Goal: Task Accomplishment & Management: Use online tool/utility

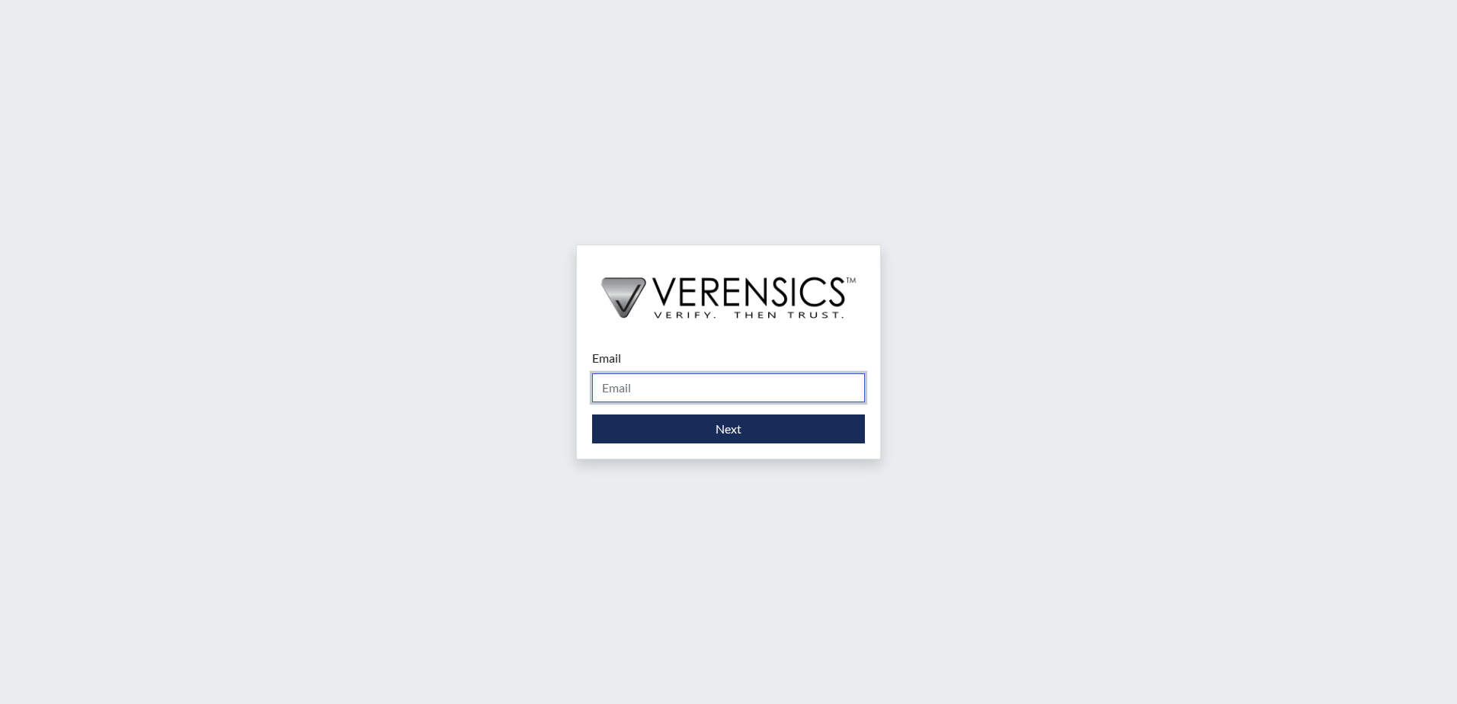
click at [629, 385] on input "Email" at bounding box center [728, 387] width 273 height 29
type input "[PERSON_NAME][EMAIL_ADDRESS][DOMAIN_NAME]"
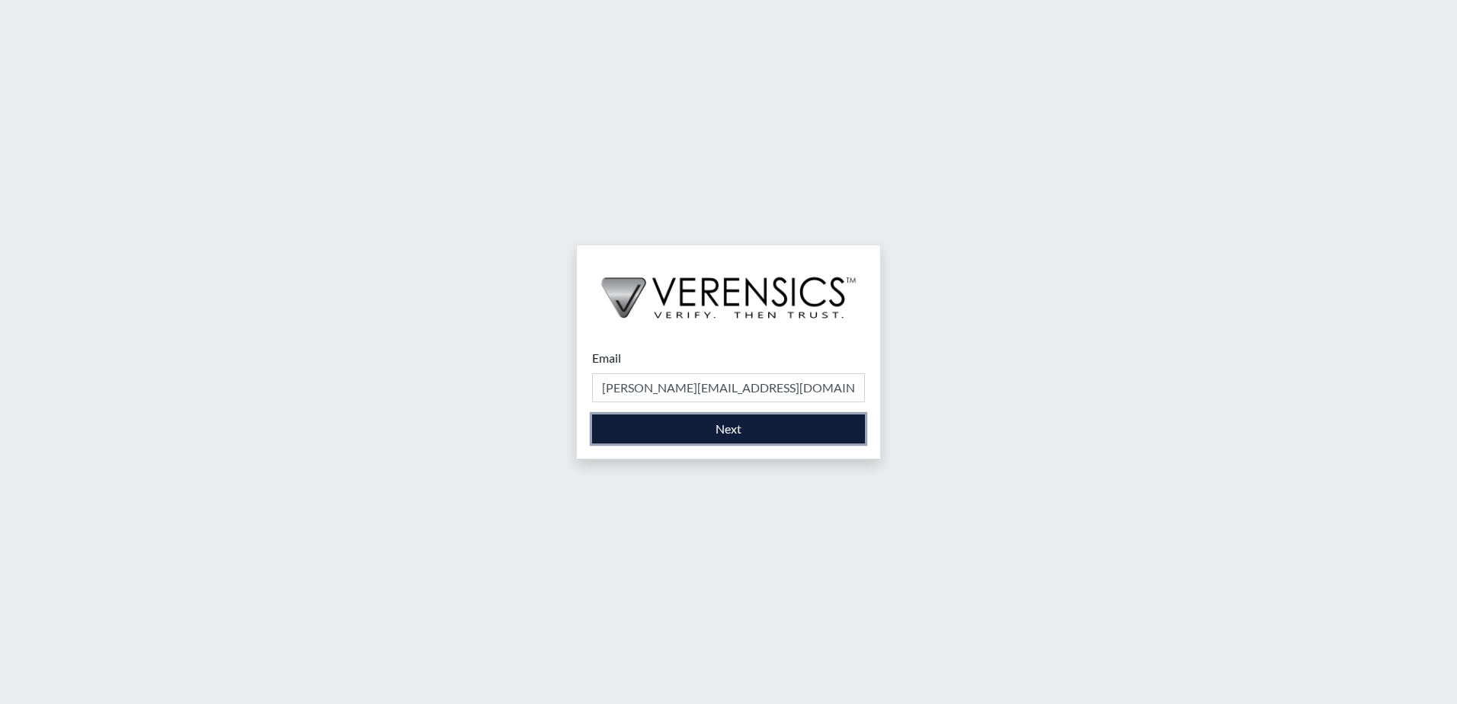
click at [664, 434] on button "Next" at bounding box center [728, 428] width 273 height 29
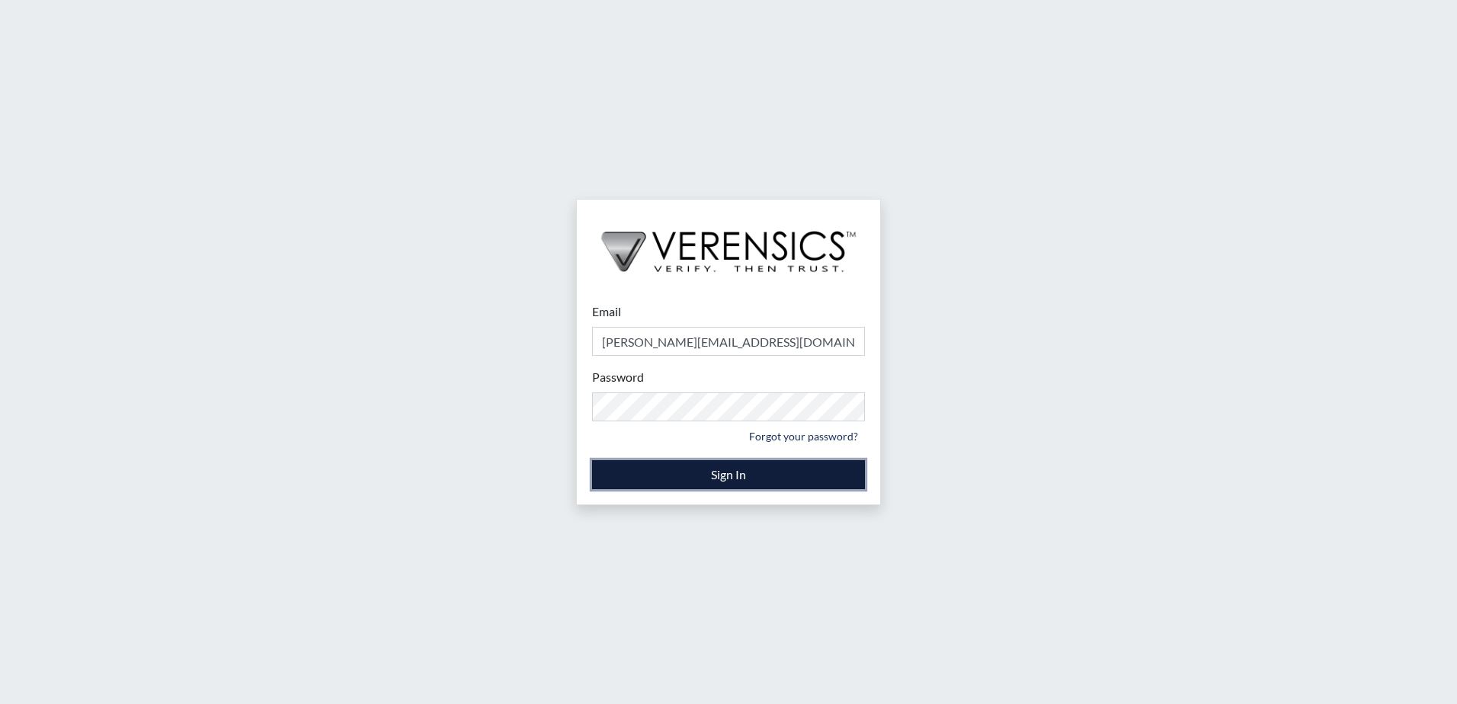
click at [652, 473] on button "Sign In" at bounding box center [728, 474] width 273 height 29
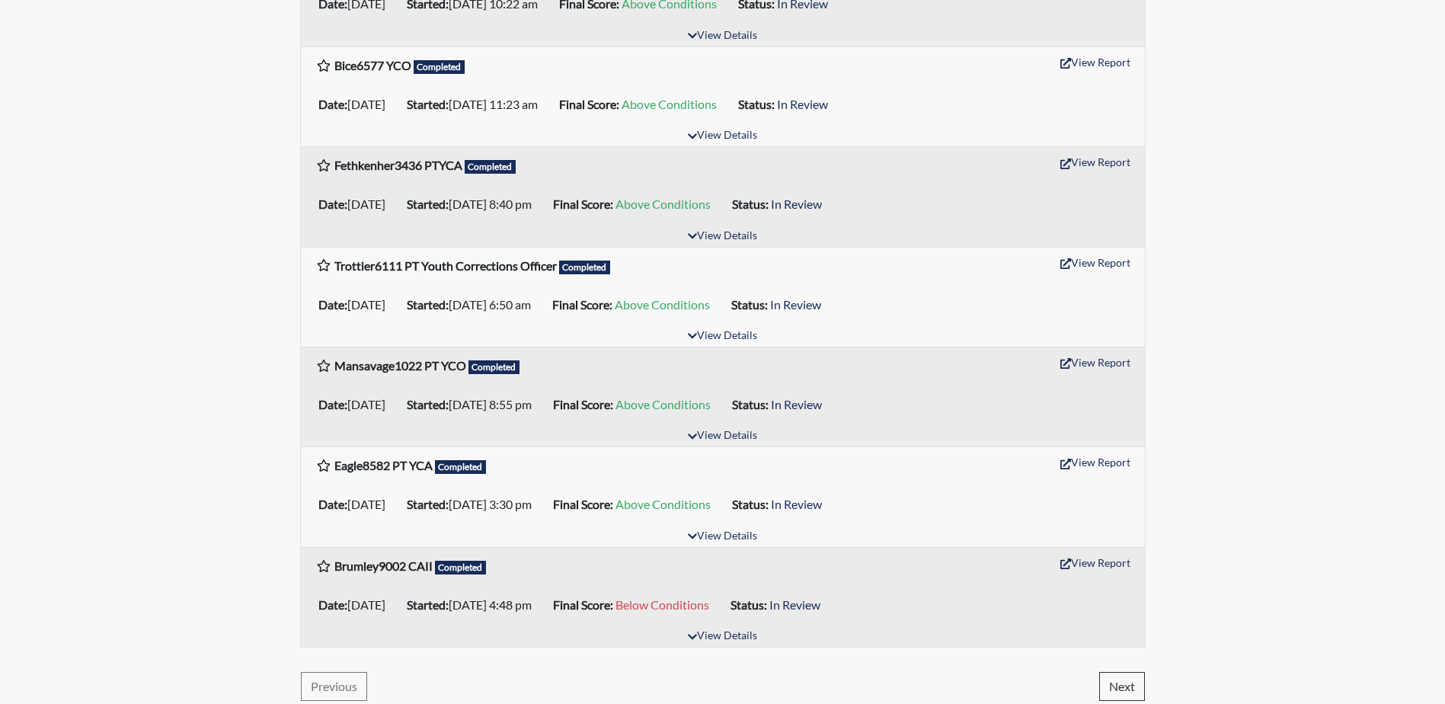
scroll to position [2157, 0]
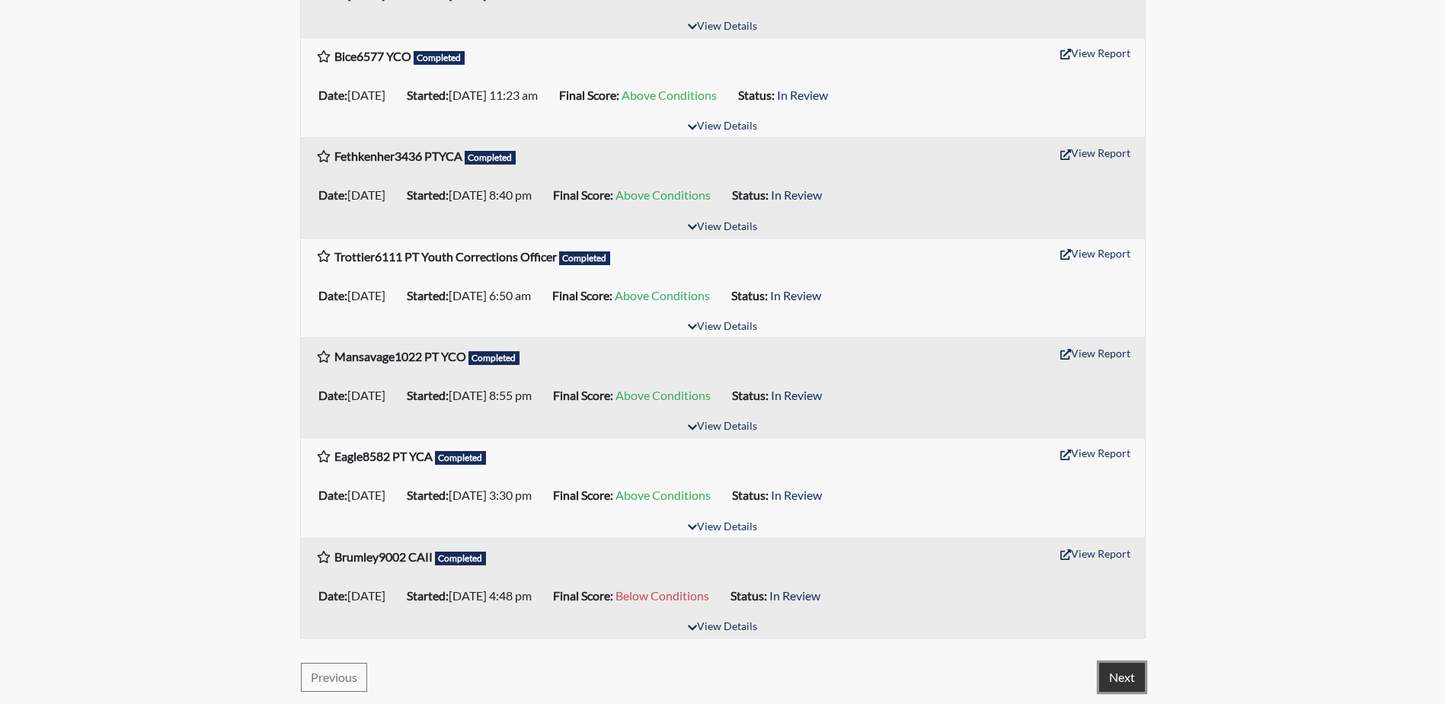
click at [1121, 677] on button "Next" at bounding box center [1122, 677] width 46 height 29
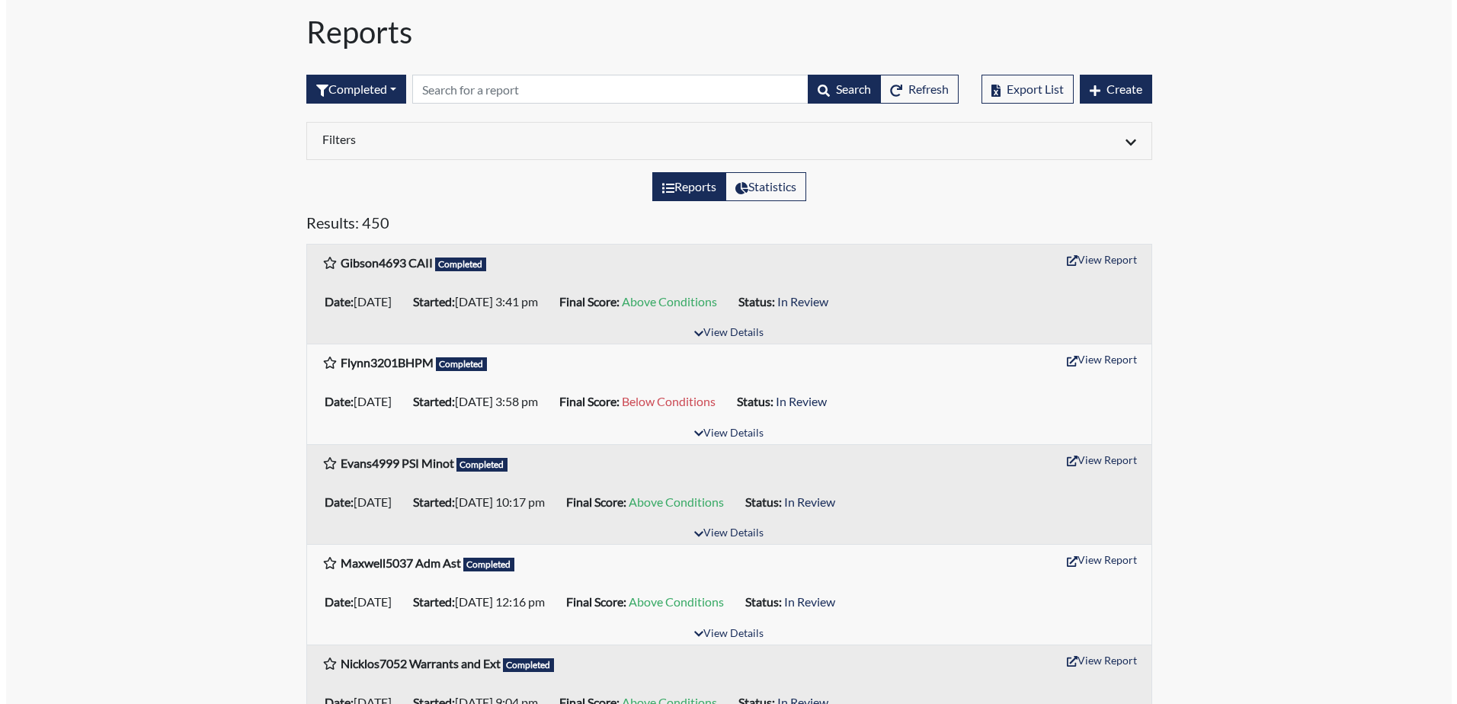
scroll to position [0, 0]
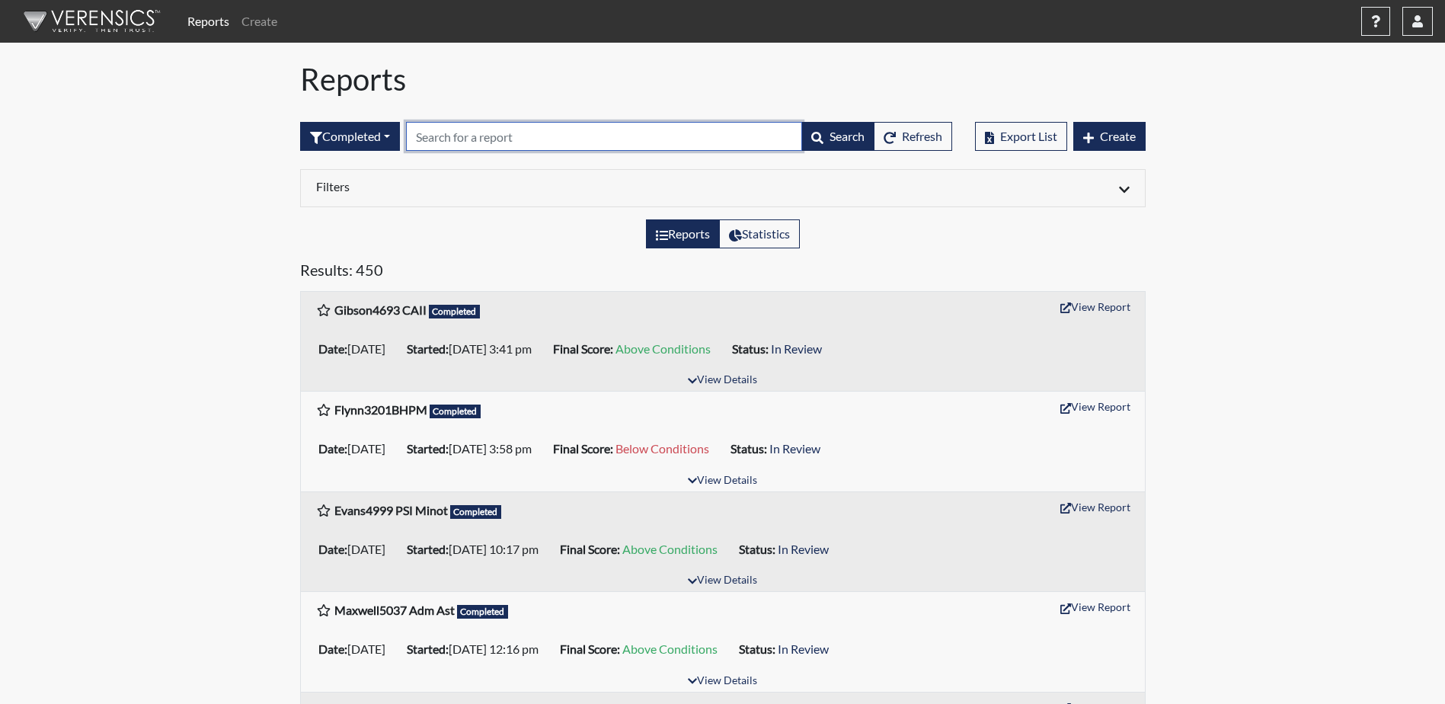
click at [430, 131] on input "text" at bounding box center [604, 136] width 396 height 29
type input "[PERSON_NAME]"
click at [457, 141] on input "text" at bounding box center [604, 136] width 396 height 29
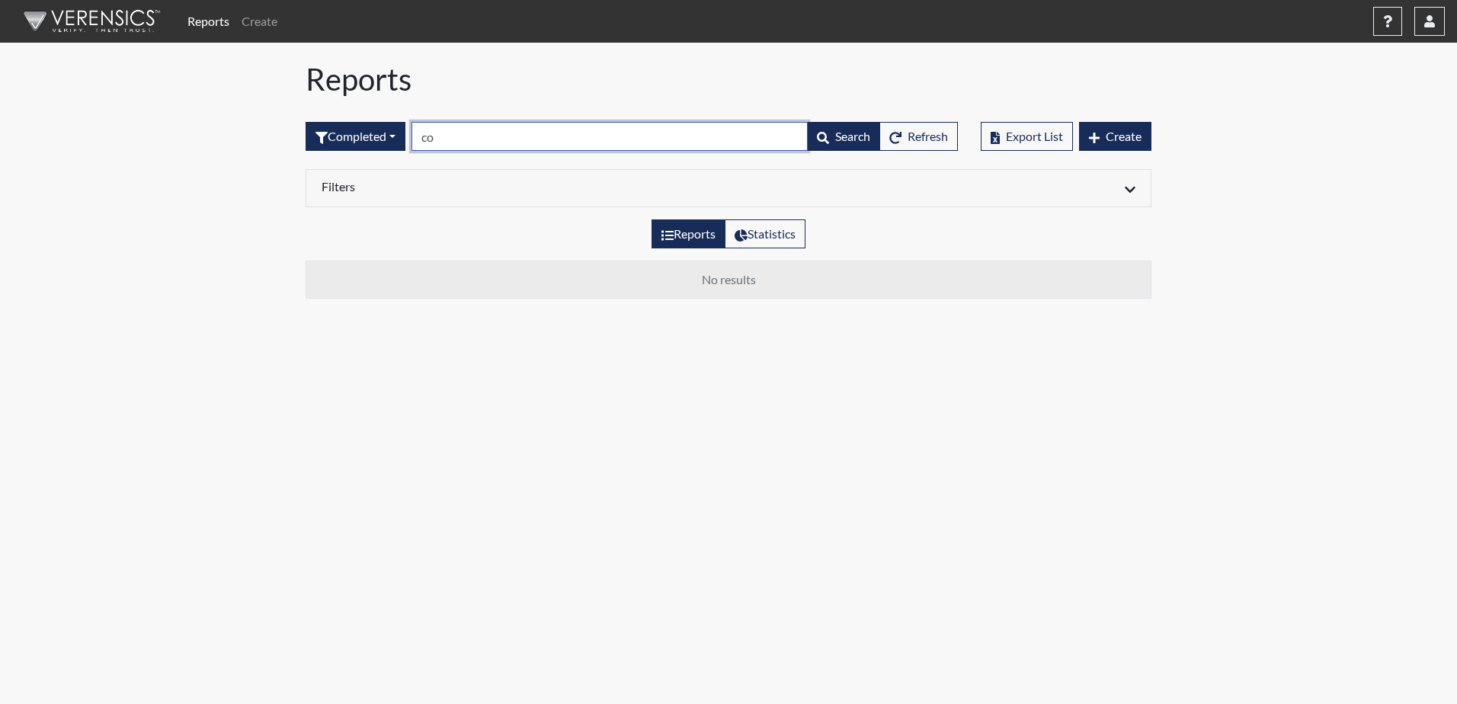
type input "c"
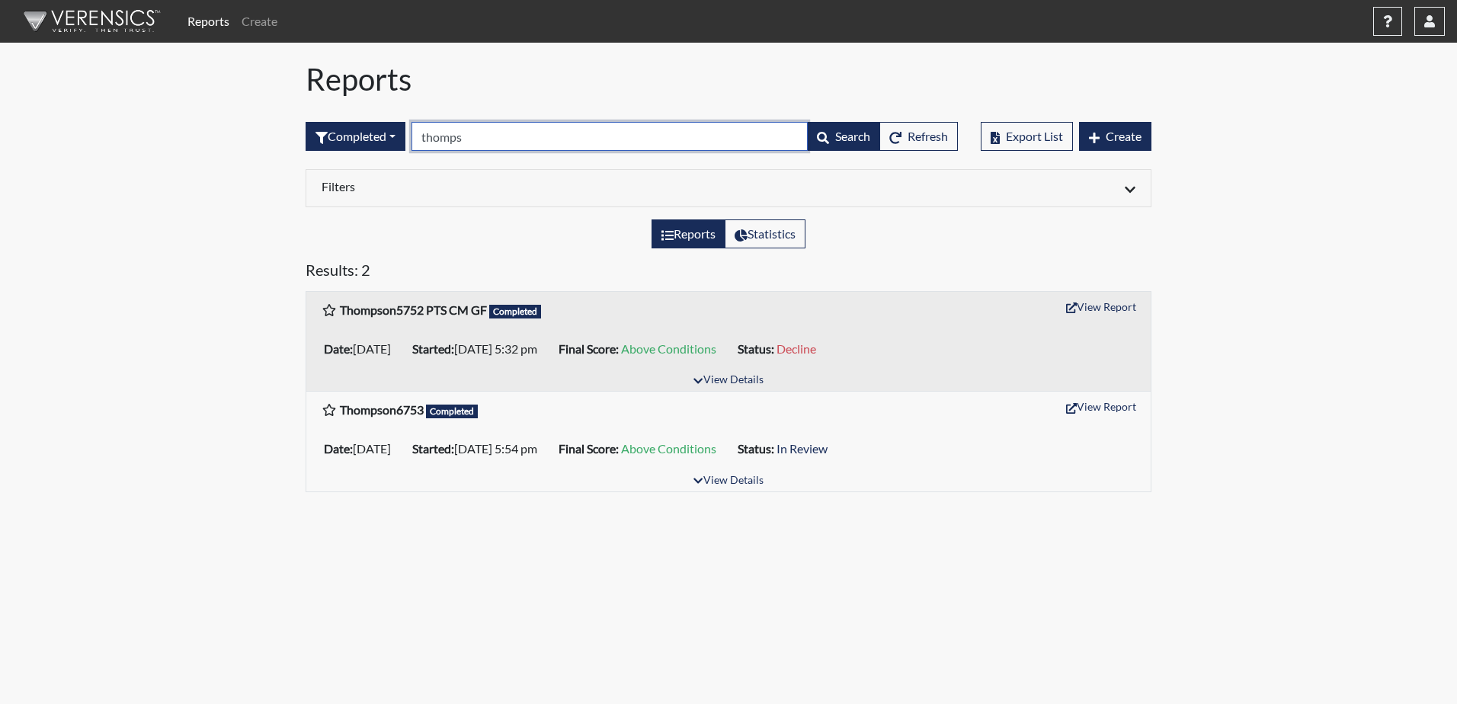
drag, startPoint x: 539, startPoint y: 141, endPoint x: 297, endPoint y: 133, distance: 242.4
click at [296, 133] on div "Completed All Created Sent by email In Progress Declined Completed thomps Searc…" at bounding box center [631, 137] width 675 height 66
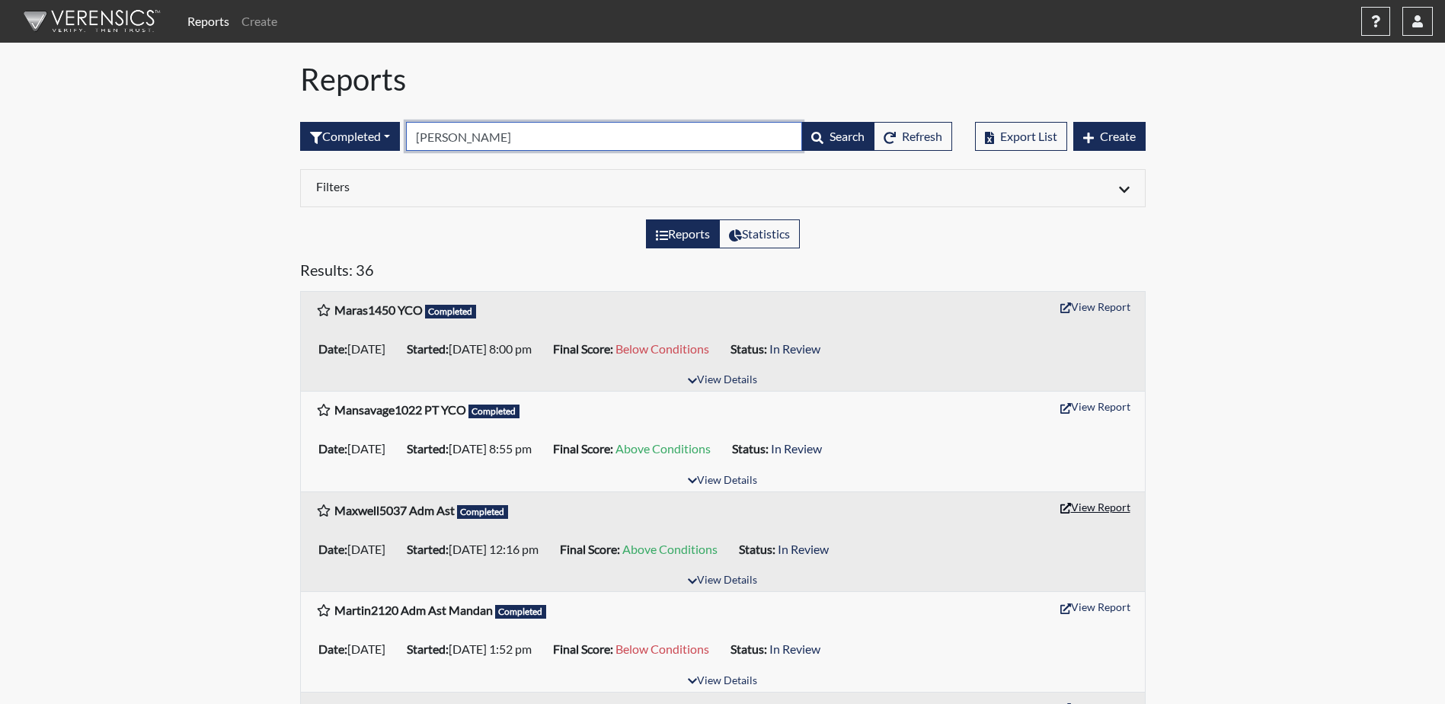
type input "maxwell"
click at [1109, 510] on button "View Report" at bounding box center [1096, 507] width 84 height 24
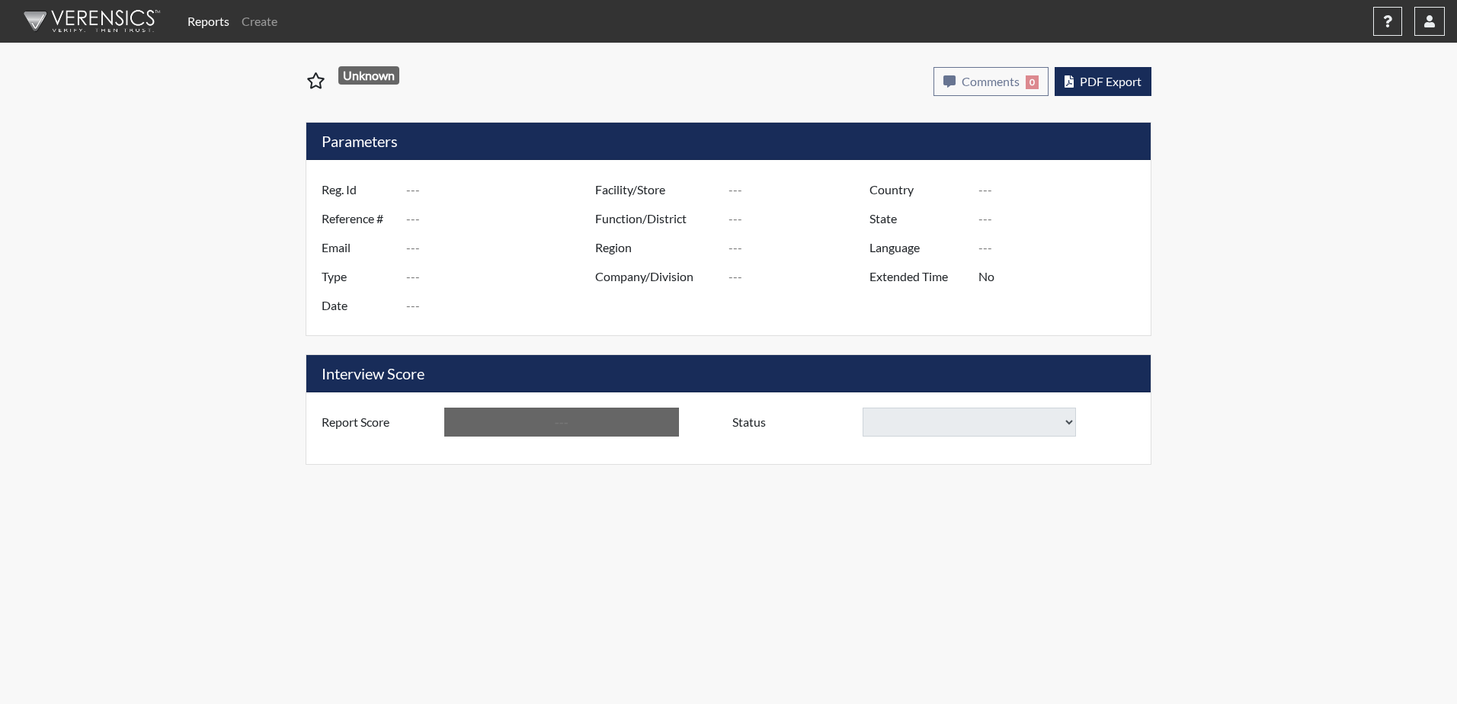
type input "Maxwell5037 Adm Ast"
type input "47988"
type input "nylamaxwell2012@gmail.com"
type input "Community Supervision"
type input "Jun 11, 2025"
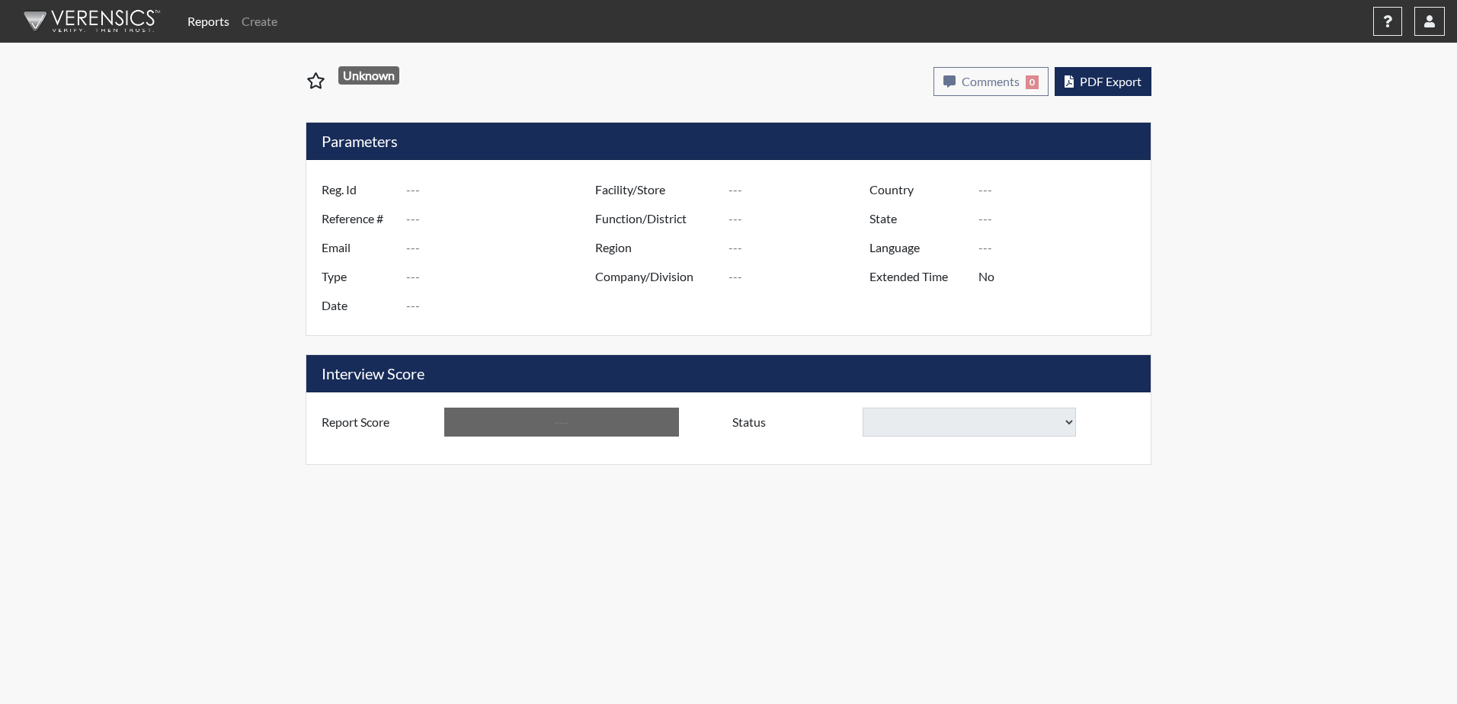
type input "P&P/502"
type input "[GEOGRAPHIC_DATA]"
type input "[US_STATE]"
type input "English"
type input "Above Conditions"
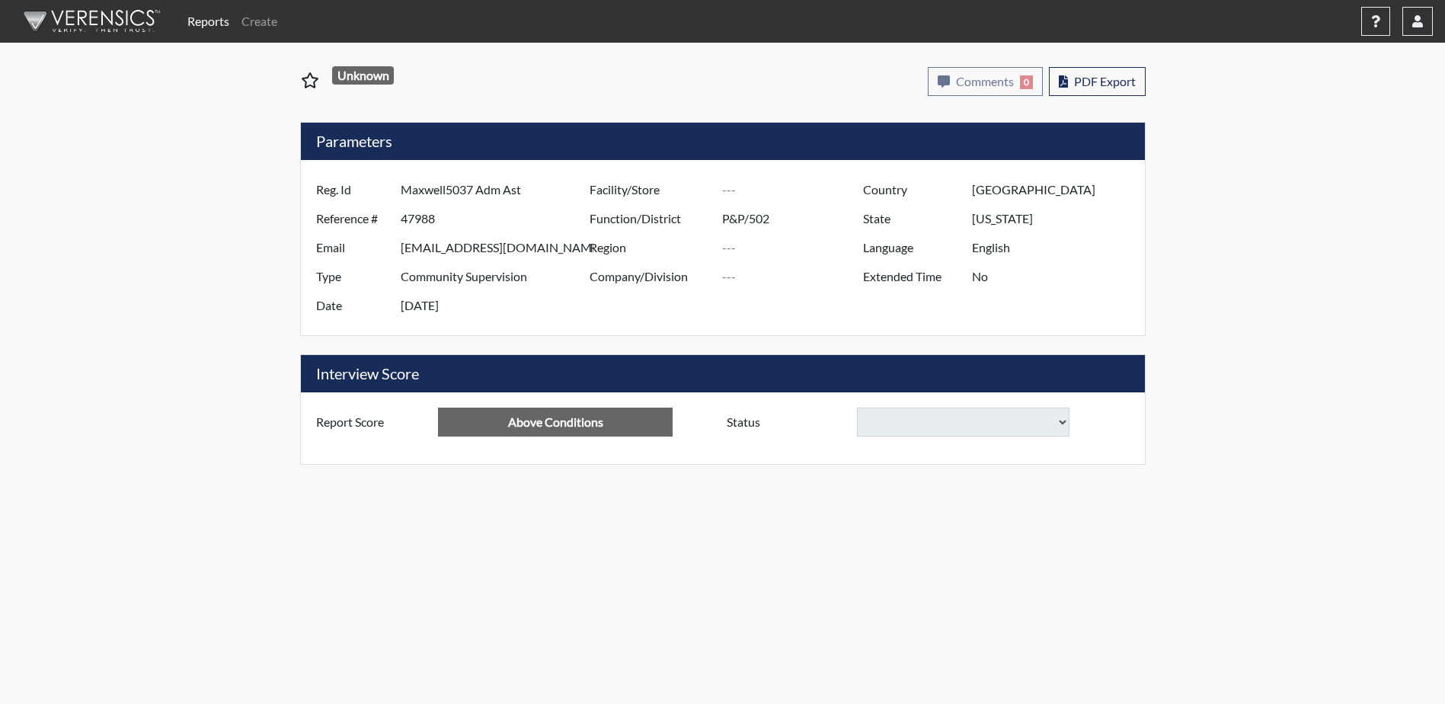
select select
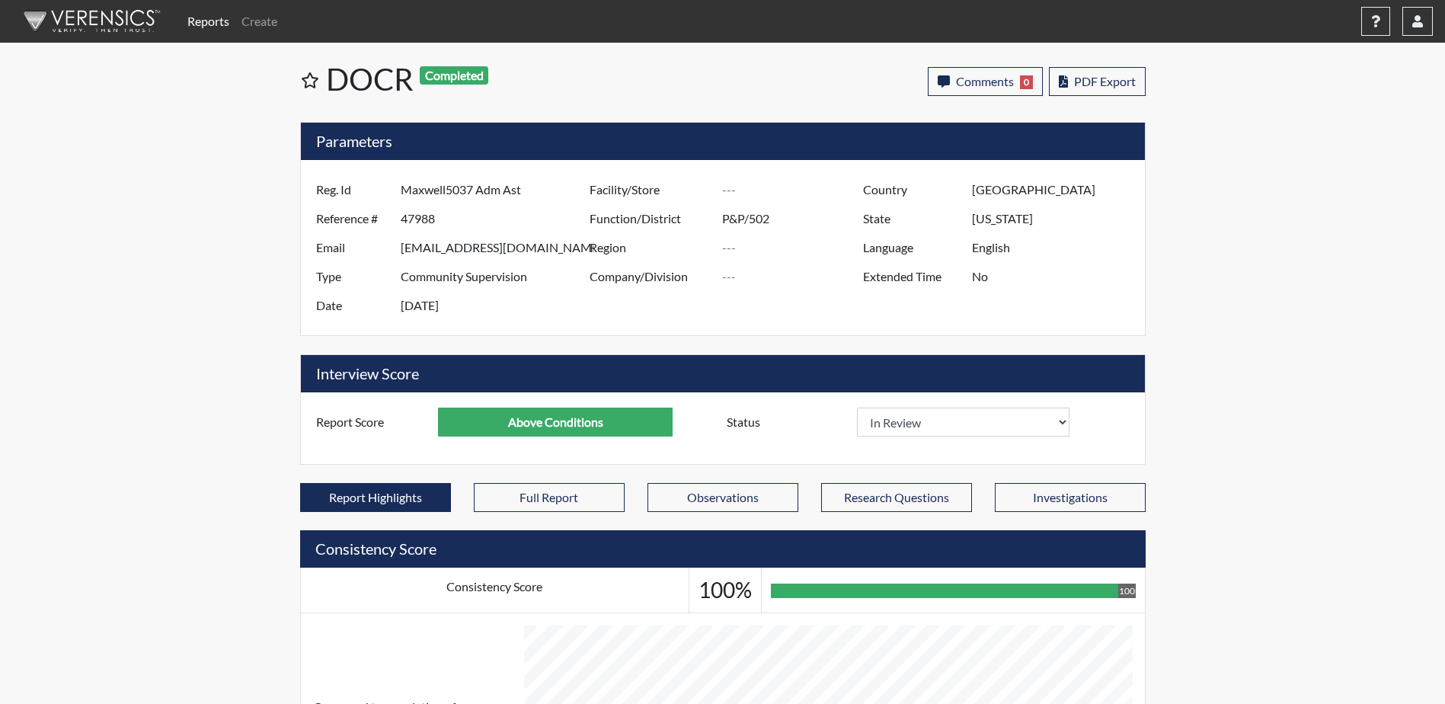
scroll to position [253, 633]
click at [1001, 430] on select "In Review Hire Decline" at bounding box center [963, 422] width 213 height 29
select select "hire"
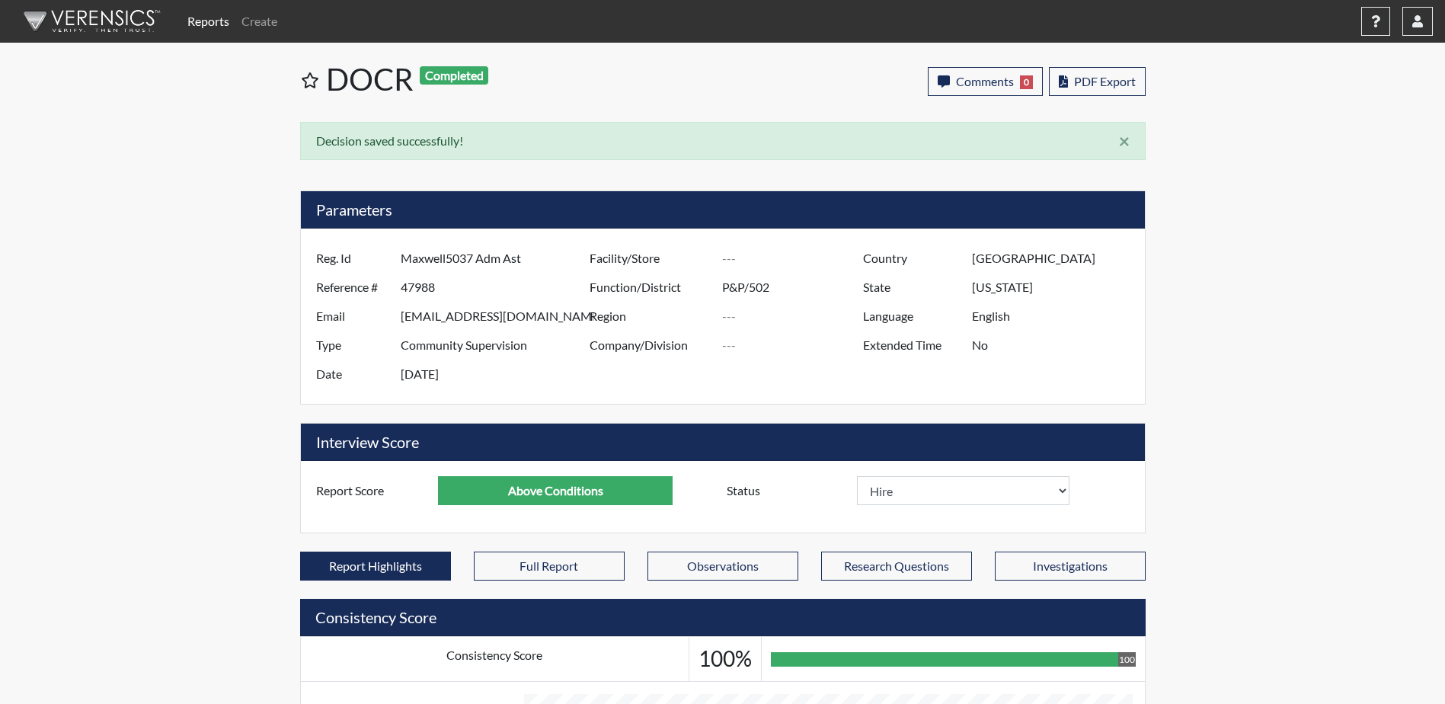
click at [1341, 369] on div "Reports Create Help Center × Verensics Best Practices How to successfully use t…" at bounding box center [722, 624] width 1445 height 1248
click at [1113, 85] on span "PDF Export" at bounding box center [1105, 81] width 62 height 14
select select
